Goal: Check status: Check status

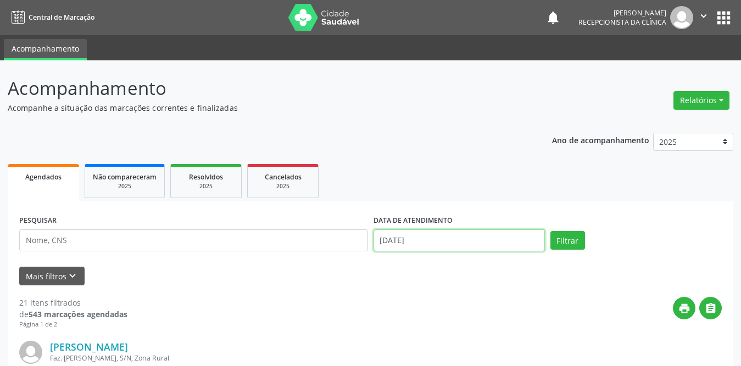
click at [451, 244] on input "[DATE]" at bounding box center [458, 241] width 171 height 22
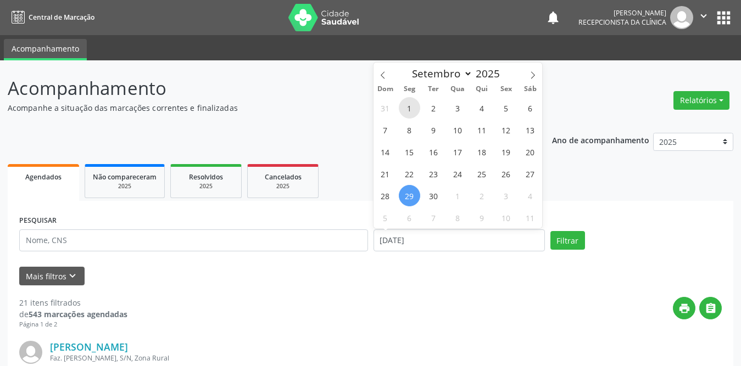
click at [410, 110] on span "1" at bounding box center [409, 107] width 21 height 21
type input "[DATE]"
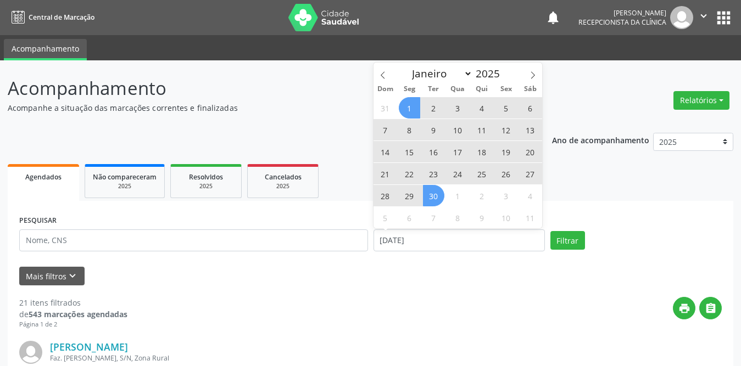
click at [436, 199] on span "30" at bounding box center [433, 195] width 21 height 21
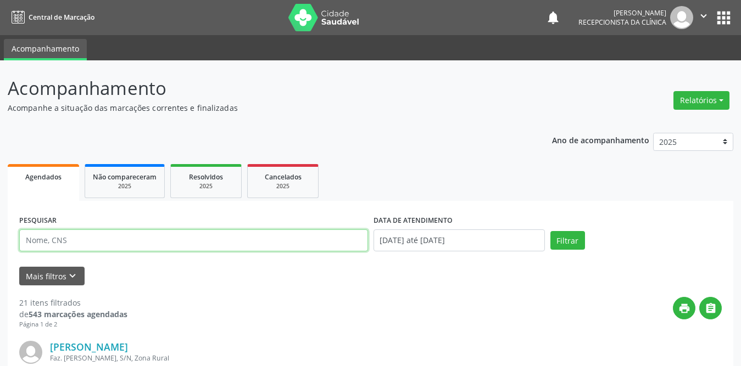
click at [120, 247] on input "text" at bounding box center [193, 241] width 349 height 22
type input "[PERSON_NAME]"
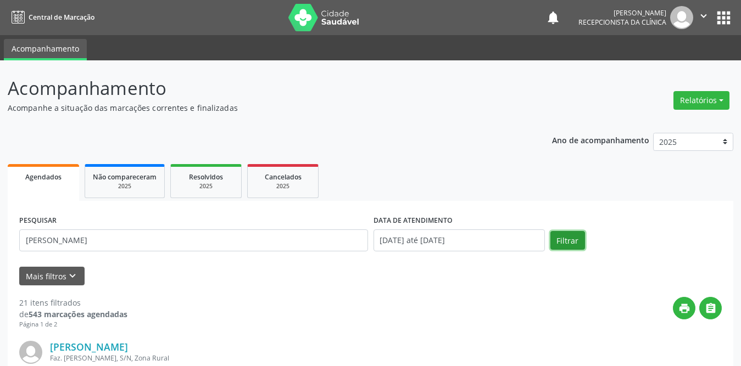
click at [575, 239] on button "Filtrar" at bounding box center [567, 240] width 35 height 19
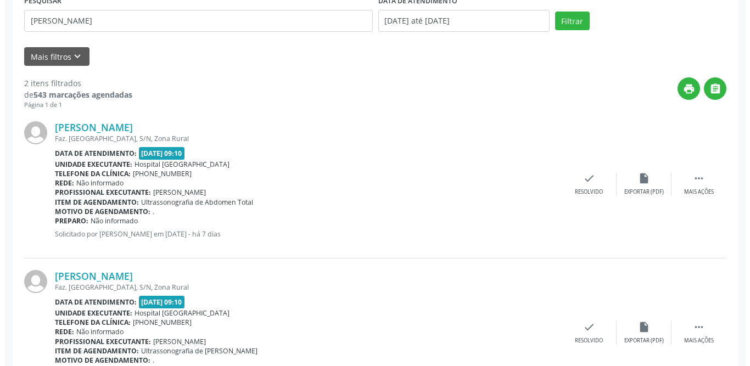
scroll to position [275, 0]
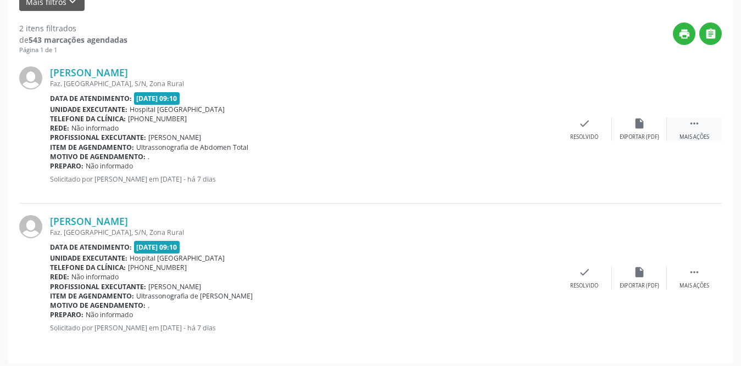
click at [695, 125] on icon "" at bounding box center [694, 124] width 12 height 12
click at [530, 122] on icon "print" at bounding box center [529, 124] width 12 height 12
click at [705, 273] on div " Mais ações" at bounding box center [694, 278] width 55 height 24
click at [536, 277] on div "print Imprimir" at bounding box center [529, 278] width 55 height 24
click at [410, 275] on div "check Resolvido" at bounding box center [419, 278] width 55 height 24
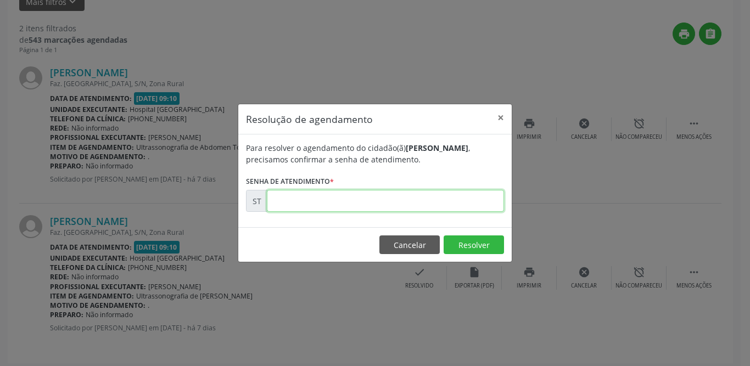
click at [390, 207] on input "text" at bounding box center [385, 201] width 237 height 22
type input "00023158"
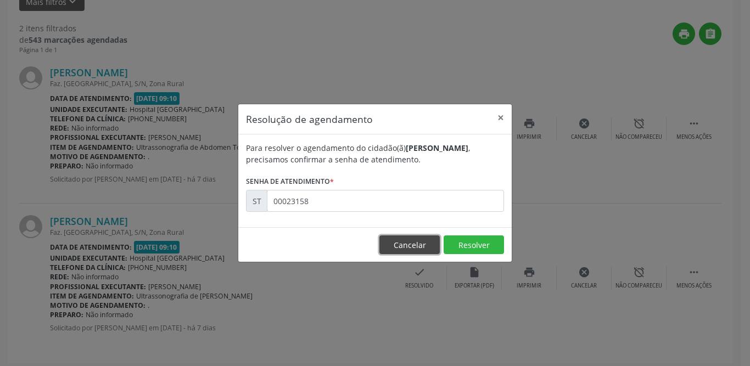
click at [438, 247] on button "Cancelar" at bounding box center [409, 245] width 60 height 19
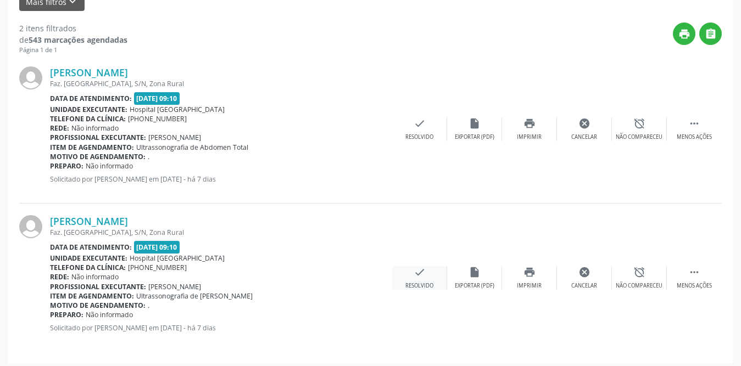
click at [416, 278] on div "check Resolvido" at bounding box center [419, 278] width 55 height 24
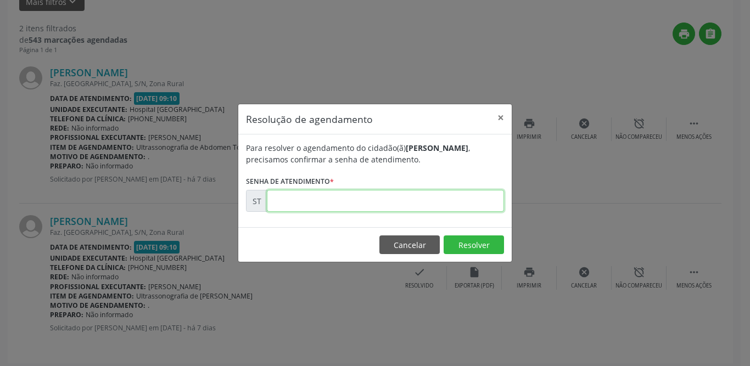
click at [338, 194] on input "text" at bounding box center [385, 201] width 237 height 22
type input "00023158"
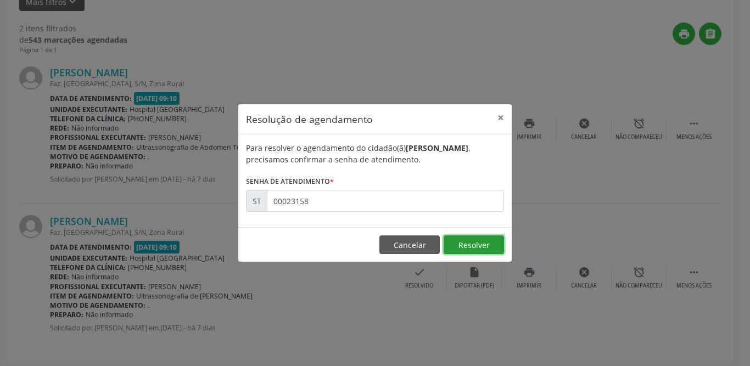
click at [495, 248] on button "Resolver" at bounding box center [474, 245] width 60 height 19
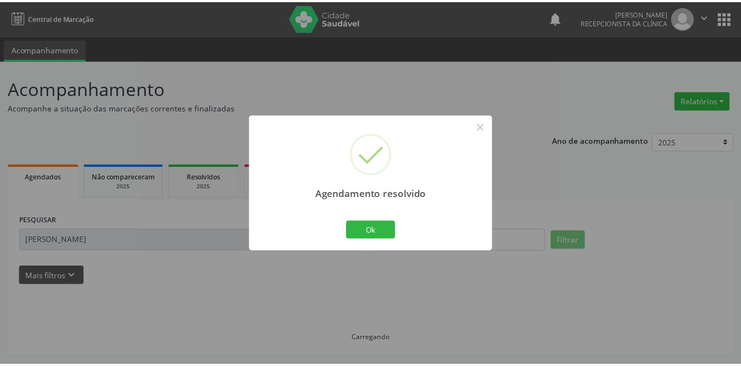
scroll to position [0, 0]
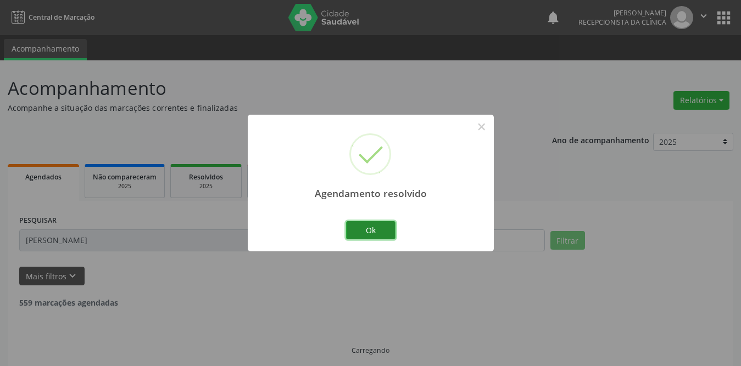
click at [359, 233] on button "Ok" at bounding box center [370, 230] width 49 height 19
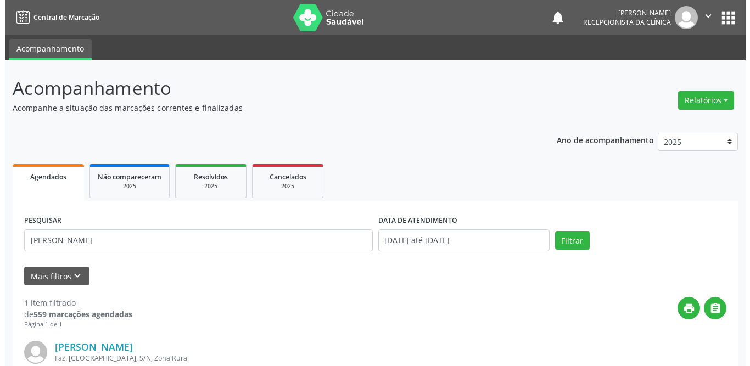
scroll to position [110, 0]
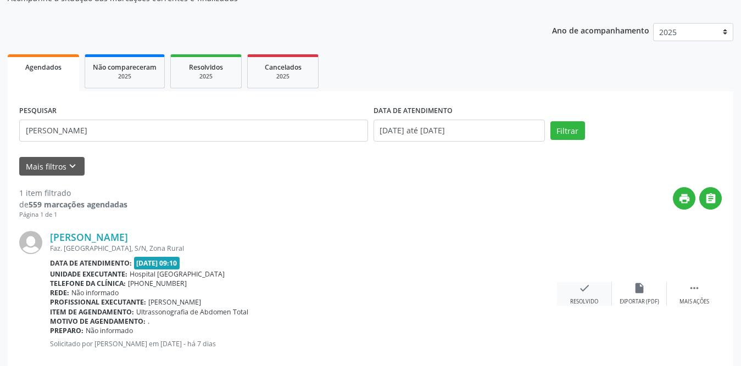
click at [574, 292] on div "check Resolvido" at bounding box center [584, 294] width 55 height 24
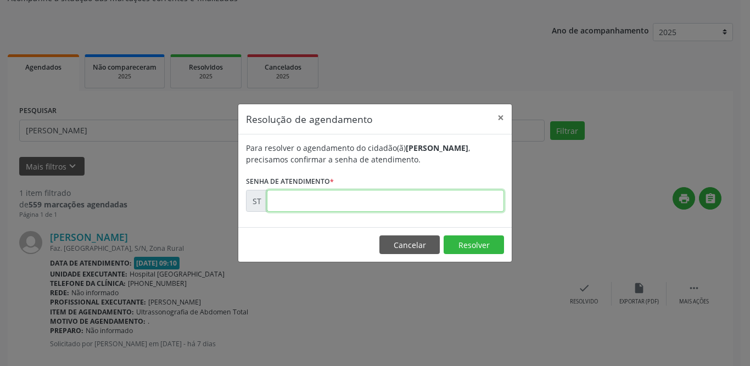
click at [332, 202] on input "text" at bounding box center [385, 201] width 237 height 22
type input "00023157"
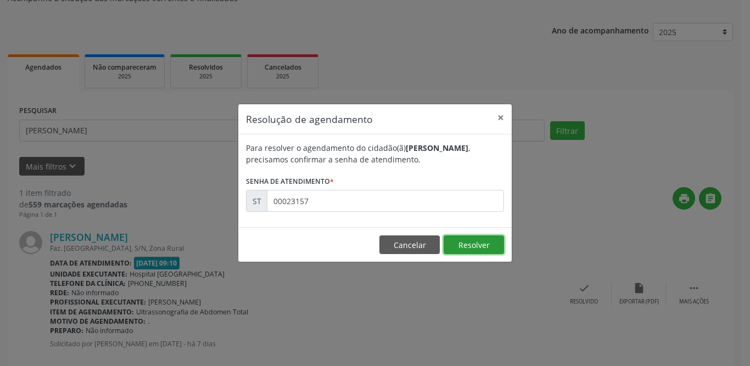
click at [485, 248] on button "Resolver" at bounding box center [474, 245] width 60 height 19
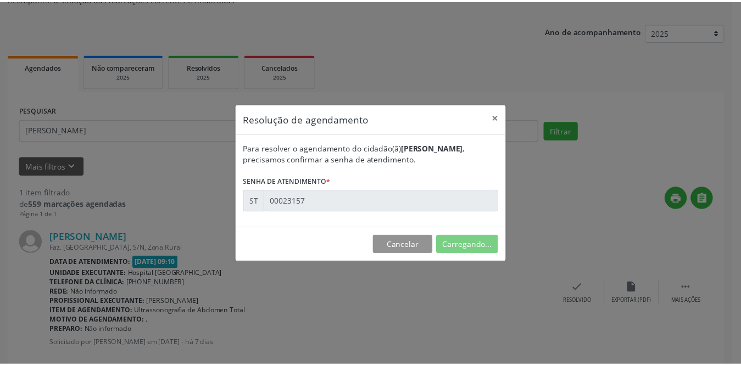
scroll to position [0, 0]
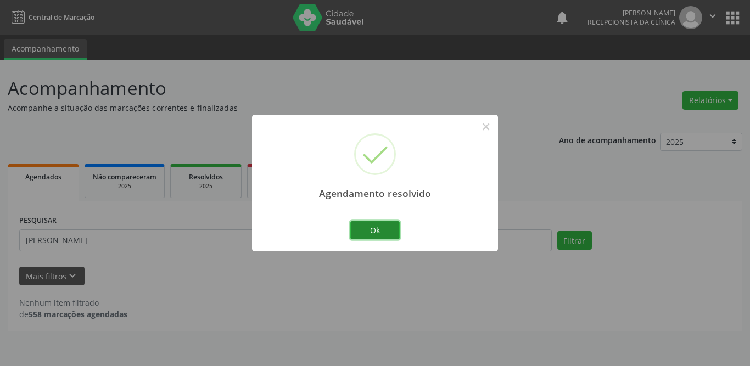
click at [369, 238] on button "Ok" at bounding box center [374, 230] width 49 height 19
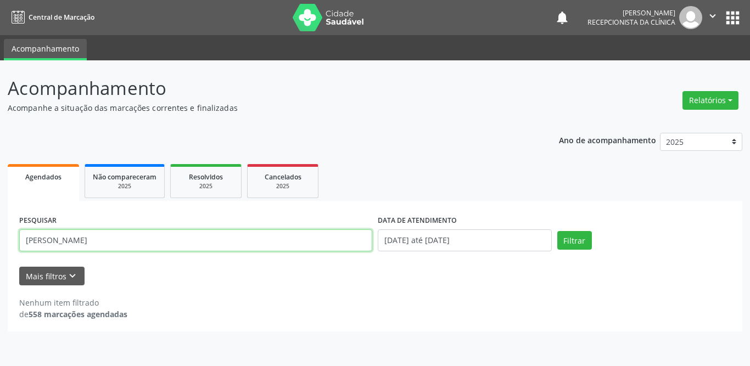
drag, startPoint x: 141, startPoint y: 244, endPoint x: 0, endPoint y: 247, distance: 140.6
click at [0, 247] on div "Acompanhamento Acompanhe a situação das marcações correntes e finalizadas Relat…" at bounding box center [375, 213] width 750 height 306
type input "[PERSON_NAME]"
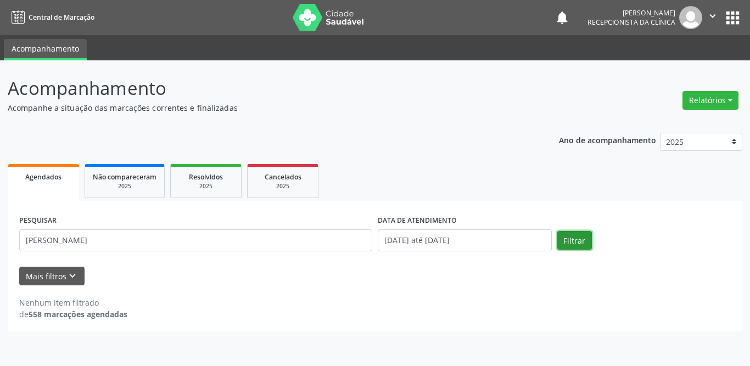
click at [567, 238] on button "Filtrar" at bounding box center [574, 240] width 35 height 19
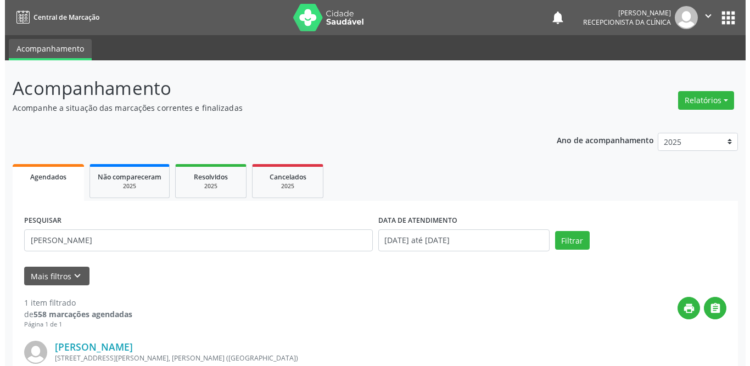
scroll to position [131, 0]
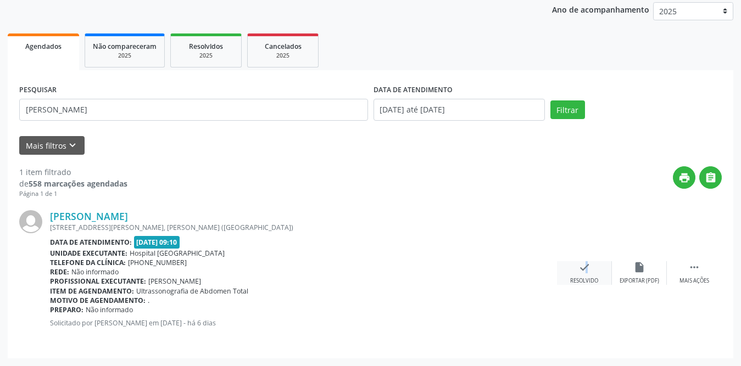
click at [579, 271] on icon "check" at bounding box center [584, 267] width 12 height 12
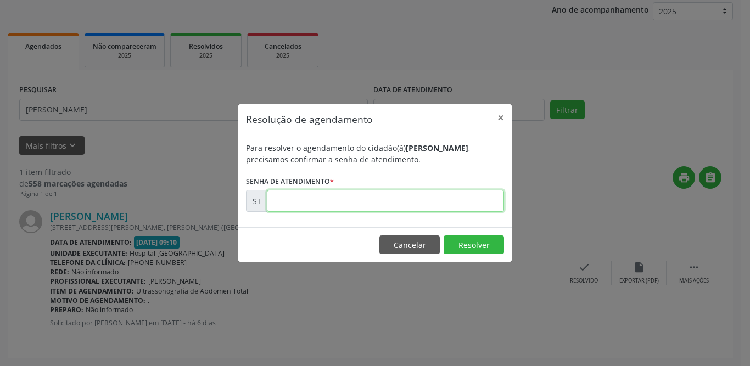
click at [350, 197] on input "text" at bounding box center [385, 201] width 237 height 22
type input "00023321"
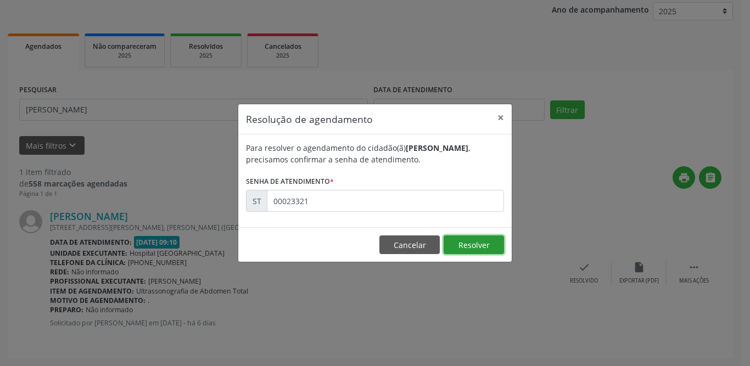
click at [489, 249] on button "Resolver" at bounding box center [474, 245] width 60 height 19
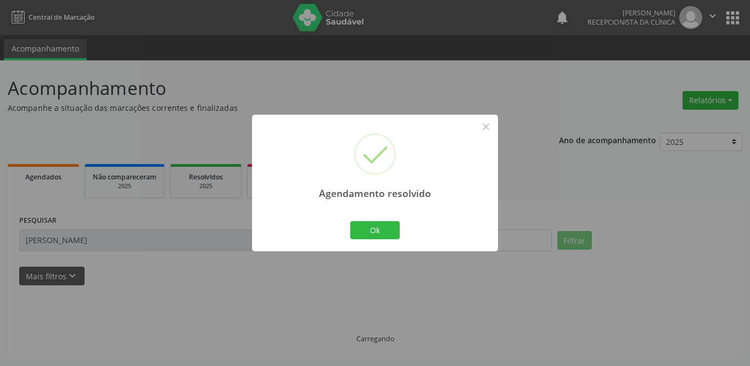
scroll to position [0, 0]
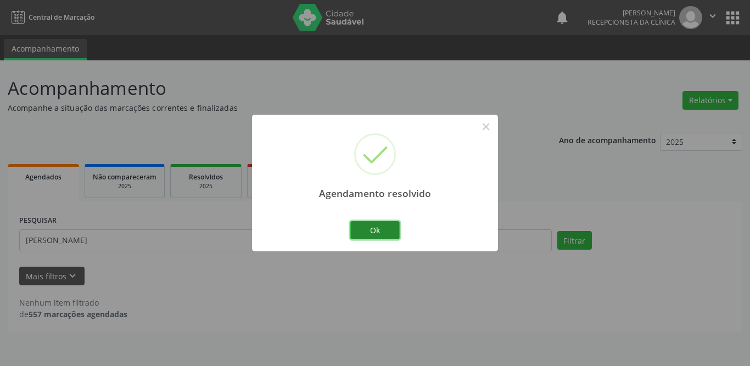
click at [370, 232] on button "Ok" at bounding box center [374, 230] width 49 height 19
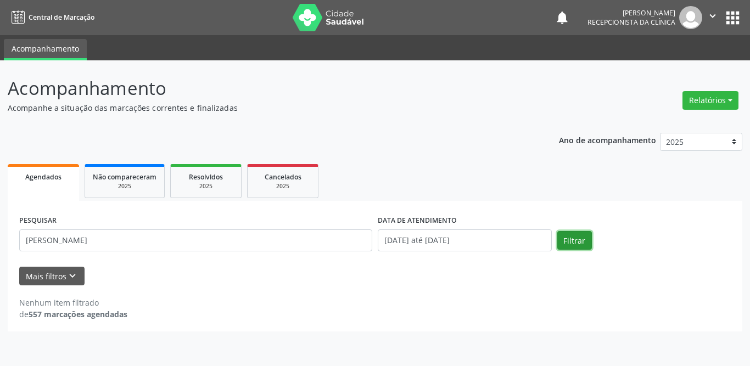
click at [564, 243] on button "Filtrar" at bounding box center [574, 240] width 35 height 19
